Goal: Task Accomplishment & Management: Manage account settings

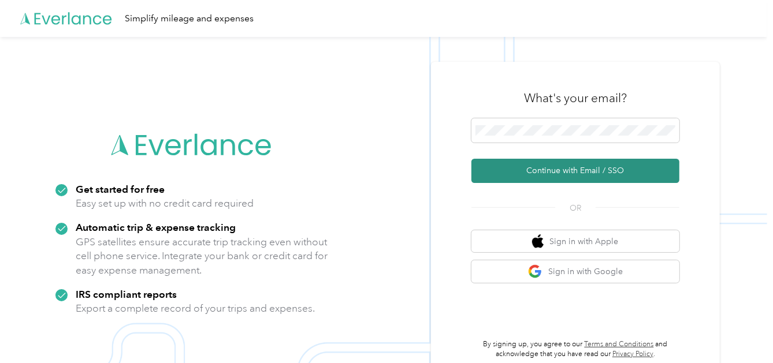
click at [578, 168] on button "Continue with Email / SSO" at bounding box center [575, 171] width 208 height 24
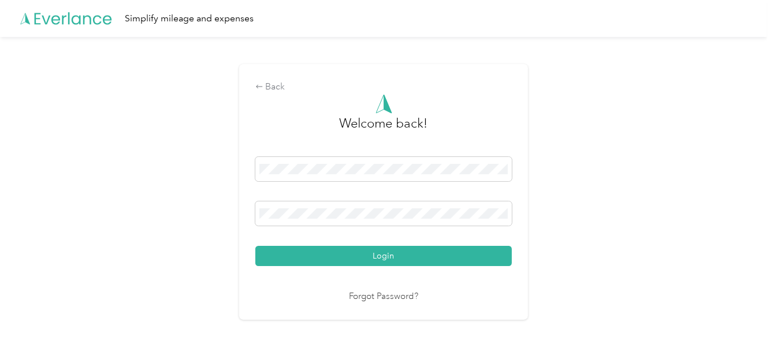
click at [380, 252] on button "Login" at bounding box center [383, 256] width 257 height 20
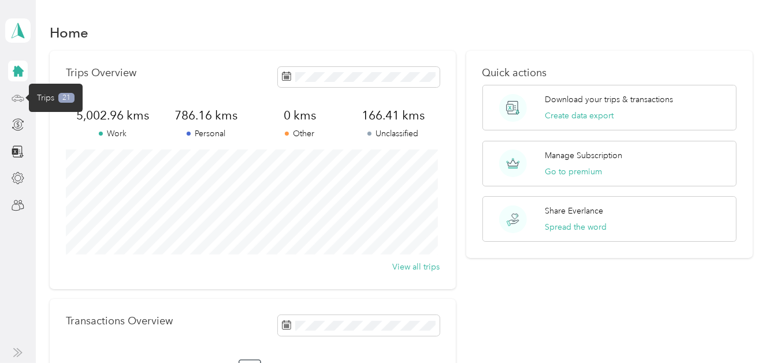
click at [20, 97] on icon at bounding box center [17, 97] width 5 height 0
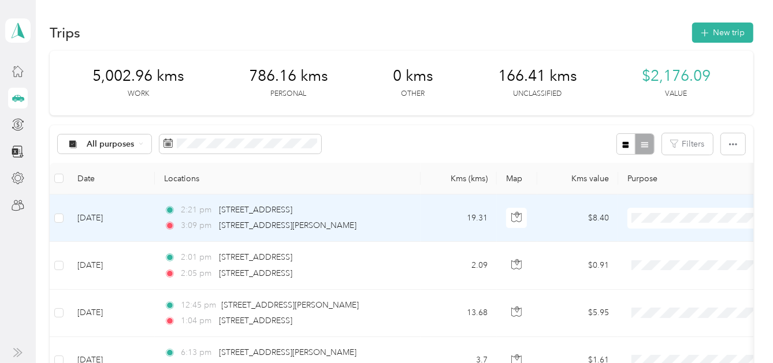
click at [661, 54] on li "Work" at bounding box center [698, 49] width 143 height 20
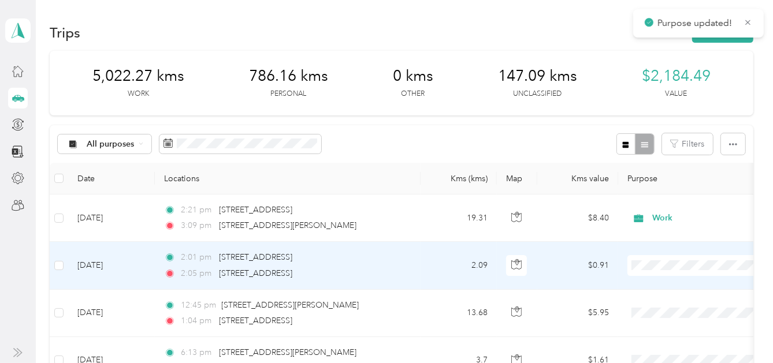
click at [672, 100] on span "Work" at bounding box center [709, 98] width 107 height 12
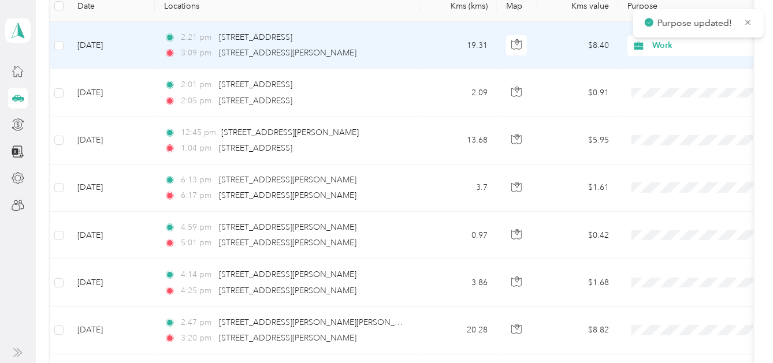
scroll to position [173, 0]
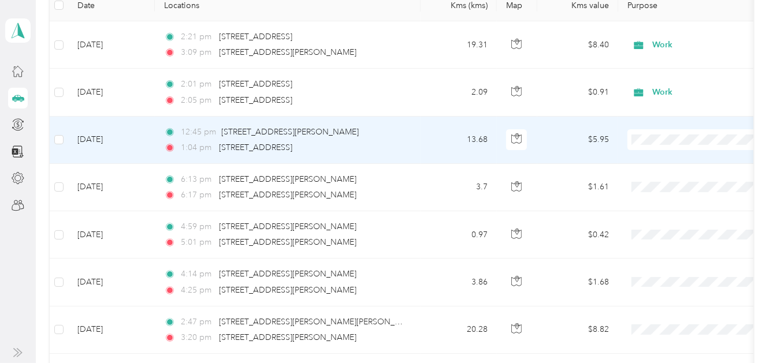
click at [662, 159] on span "Work" at bounding box center [709, 160] width 107 height 12
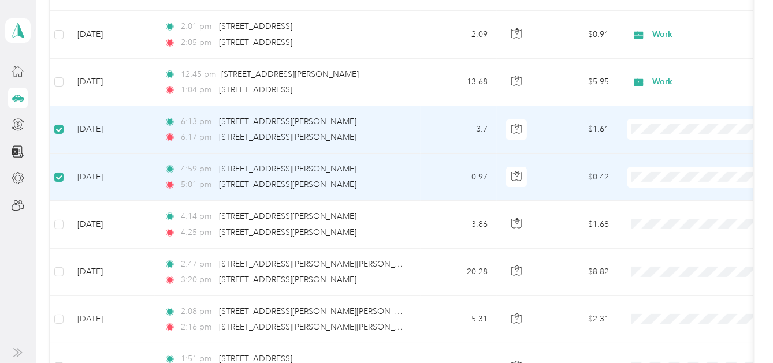
scroll to position [0, 0]
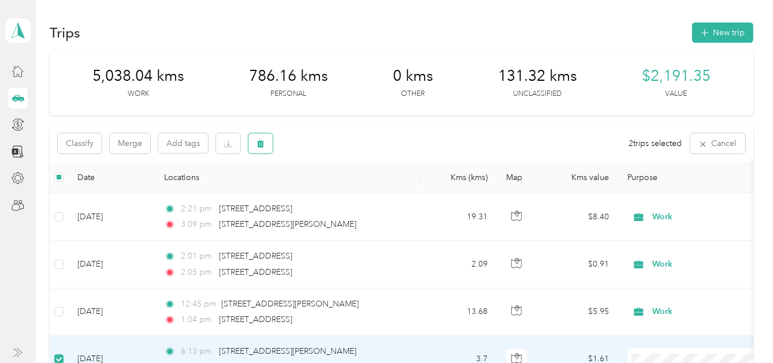
click at [262, 143] on icon "button" at bounding box center [261, 144] width 8 height 8
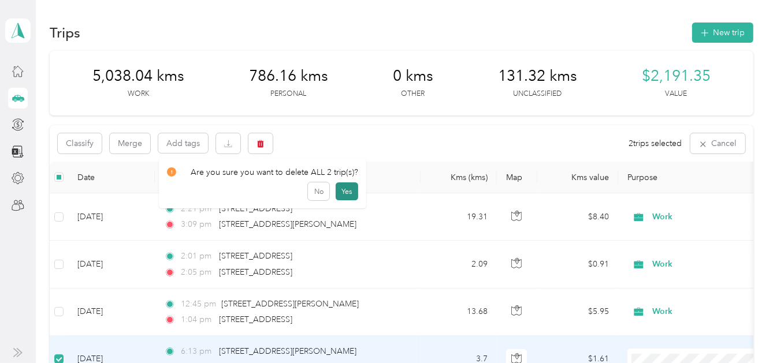
click at [341, 191] on button "Yes" at bounding box center [347, 192] width 23 height 18
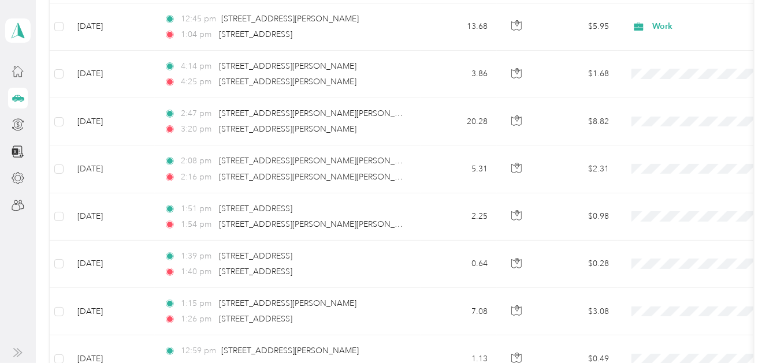
scroll to position [289, 0]
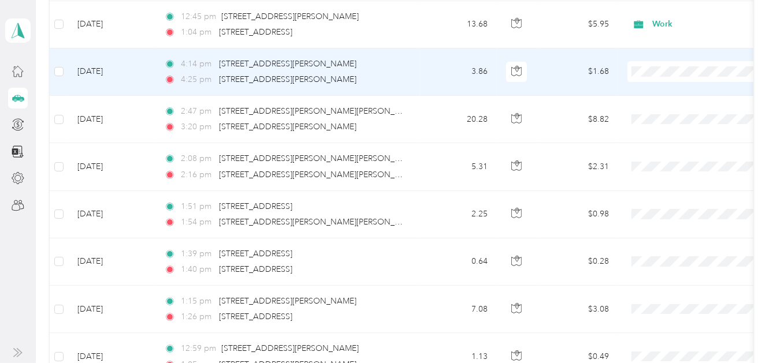
click at [664, 91] on span "Work" at bounding box center [709, 89] width 107 height 12
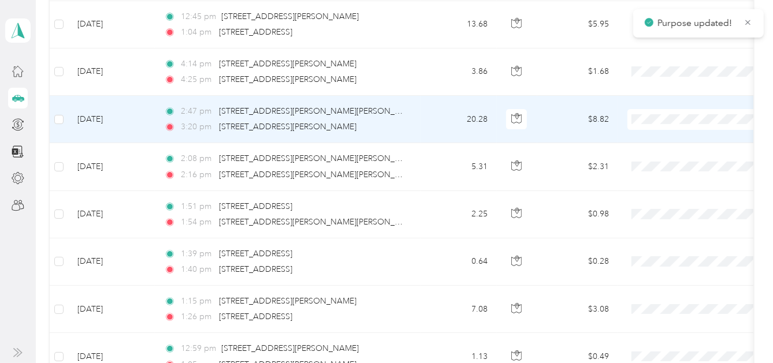
click at [665, 140] on li "Work" at bounding box center [698, 139] width 143 height 20
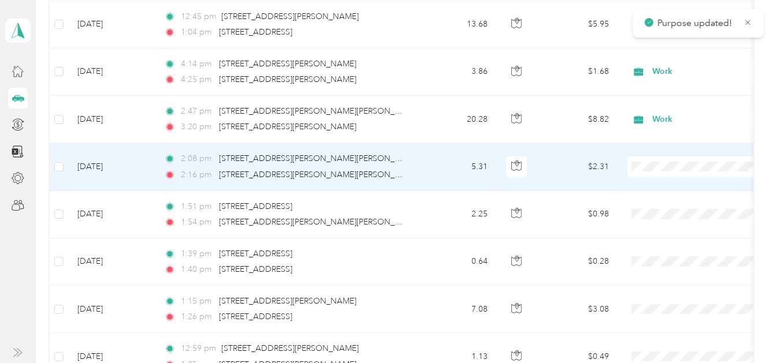
click at [665, 185] on span "Work" at bounding box center [709, 186] width 107 height 12
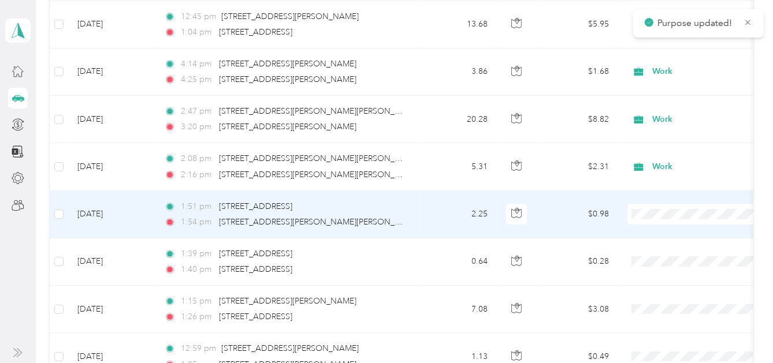
click at [659, 43] on span "Work" at bounding box center [709, 49] width 107 height 12
click at [652, 206] on span at bounding box center [698, 214] width 143 height 21
click at [655, 209] on span "Work" at bounding box center [705, 214] width 106 height 13
click at [660, 48] on span "Work" at bounding box center [703, 49] width 94 height 12
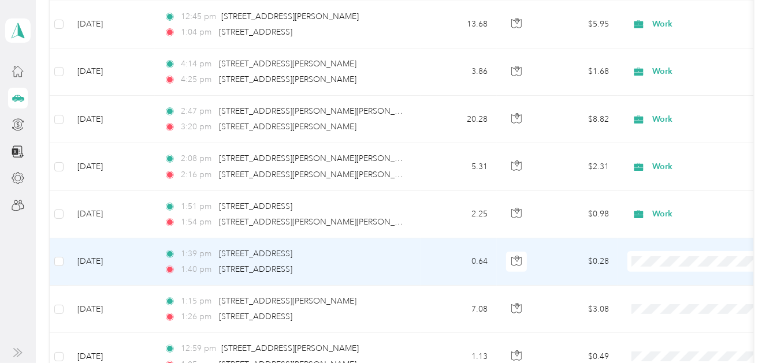
click at [668, 98] on li "Work" at bounding box center [698, 97] width 143 height 20
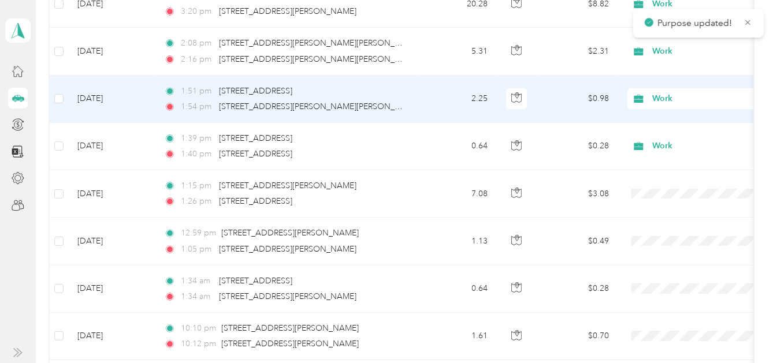
scroll to position [462, 0]
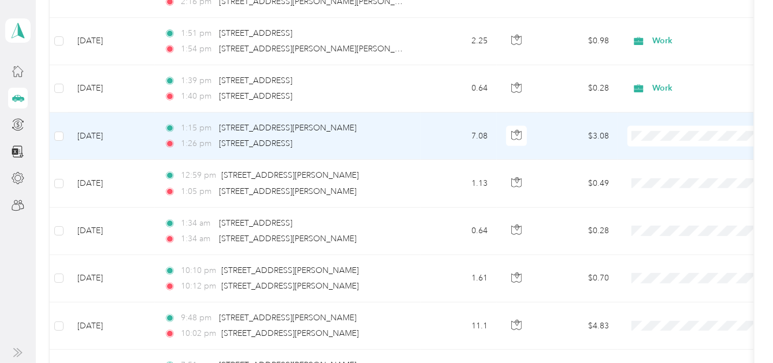
click at [666, 156] on span "Work" at bounding box center [709, 150] width 107 height 12
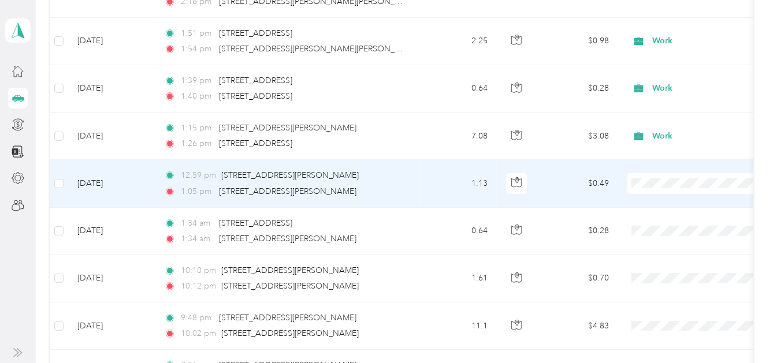
click at [663, 201] on span "Work" at bounding box center [709, 203] width 107 height 12
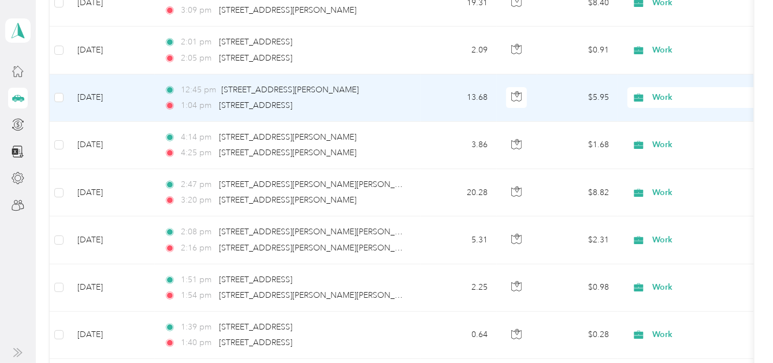
scroll to position [114, 0]
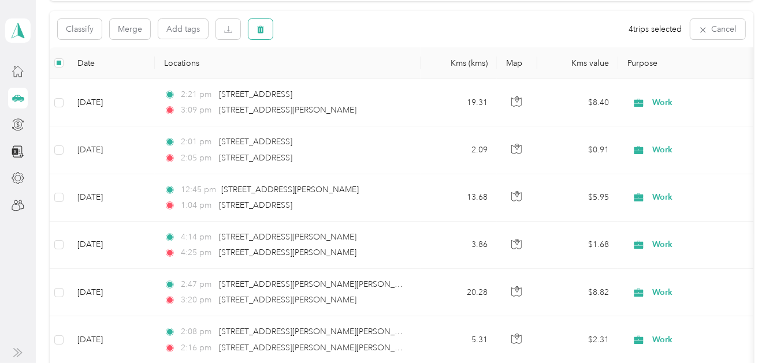
click at [261, 28] on icon "button" at bounding box center [261, 30] width 7 height 8
click at [339, 73] on button "Yes" at bounding box center [347, 77] width 23 height 18
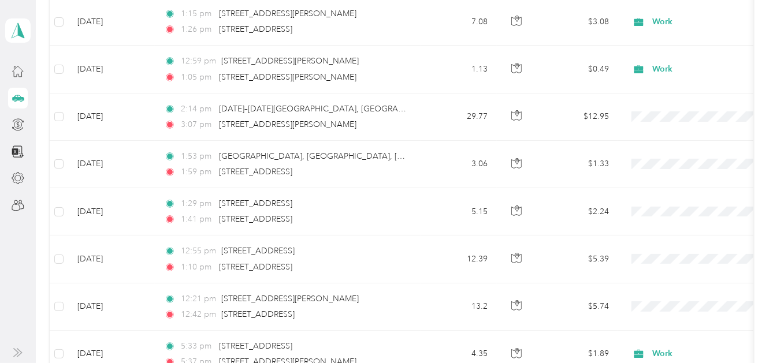
scroll to position [634, 0]
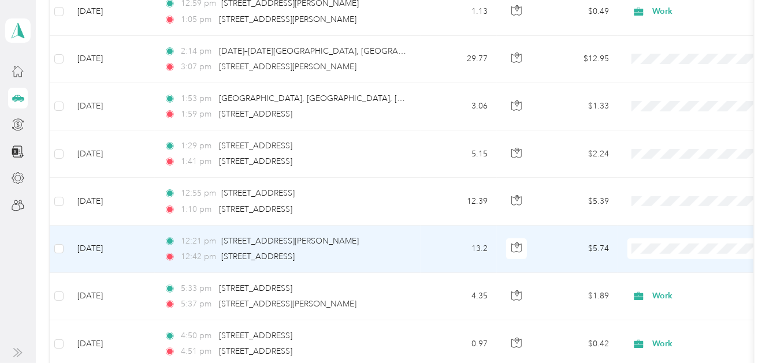
click at [658, 80] on span "Work" at bounding box center [709, 82] width 107 height 12
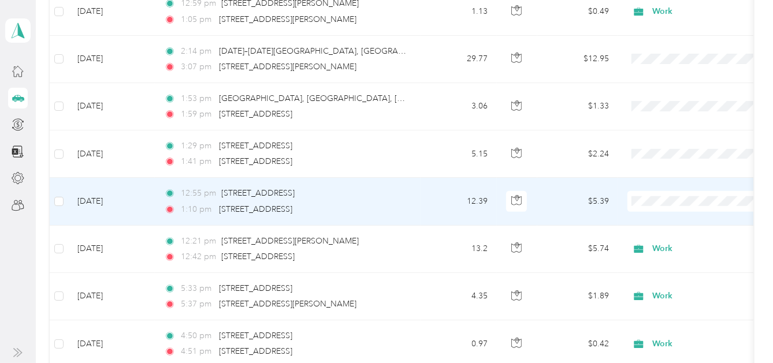
click at [656, 34] on span "Work" at bounding box center [709, 35] width 107 height 12
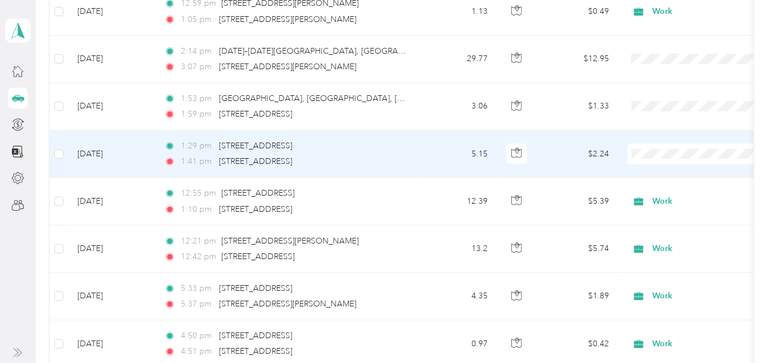
click at [664, 171] on span "Work" at bounding box center [709, 169] width 107 height 12
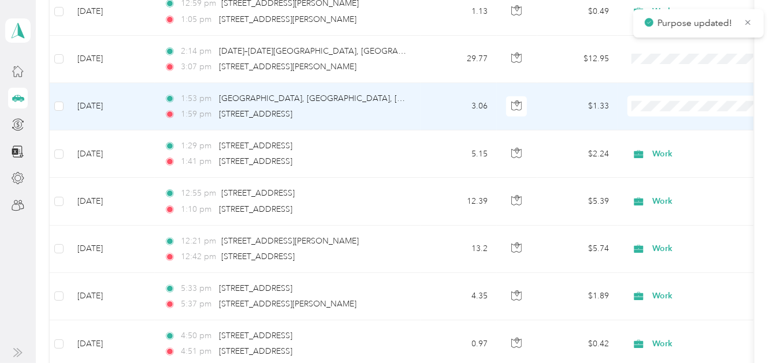
click at [664, 123] on span "Work" at bounding box center [709, 125] width 107 height 12
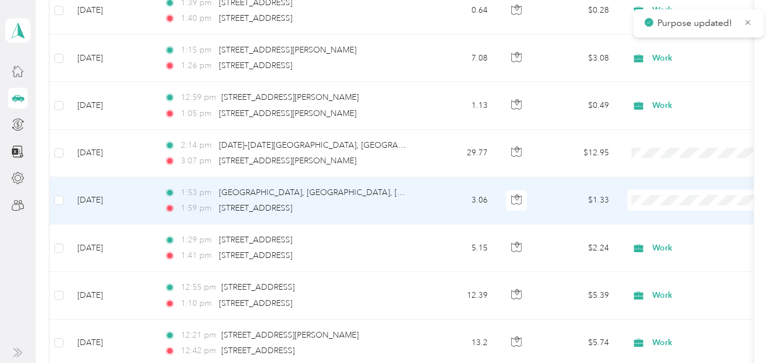
scroll to position [461, 0]
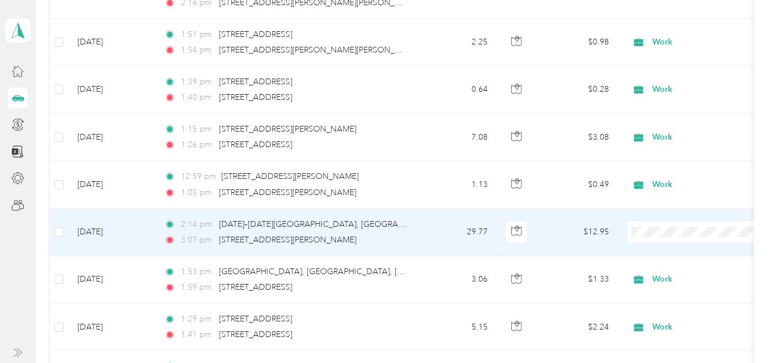
click at [669, 65] on span "Work" at bounding box center [709, 66] width 107 height 12
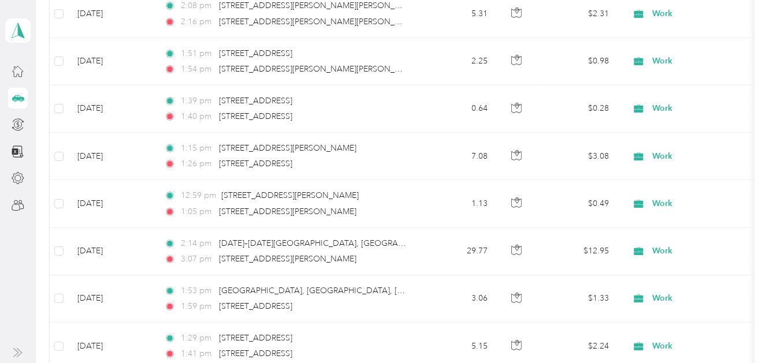
scroll to position [0, 0]
